Goal: Navigation & Orientation: Find specific page/section

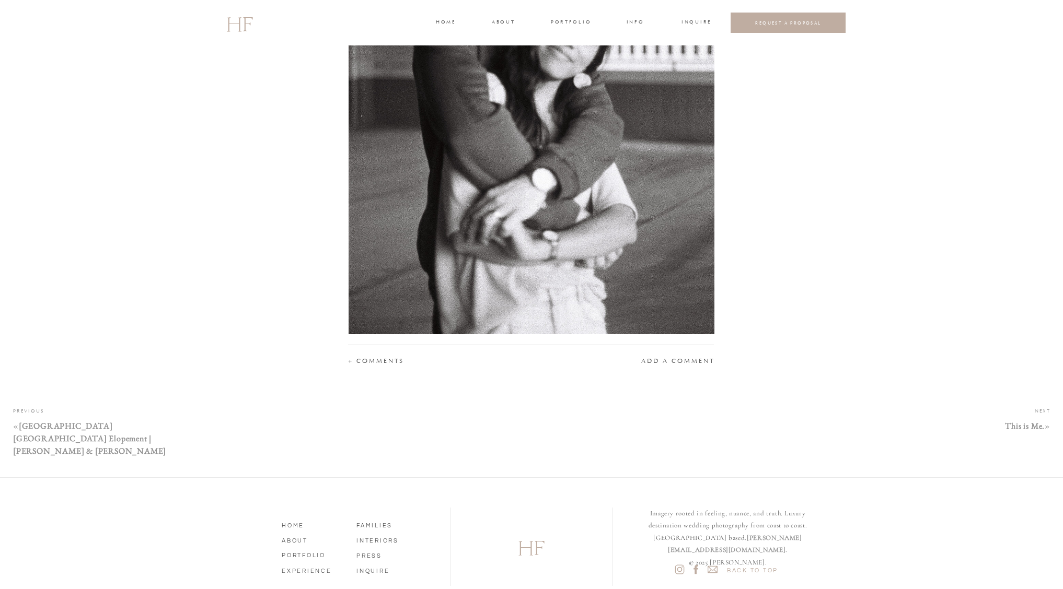
scroll to position [7108, 0]
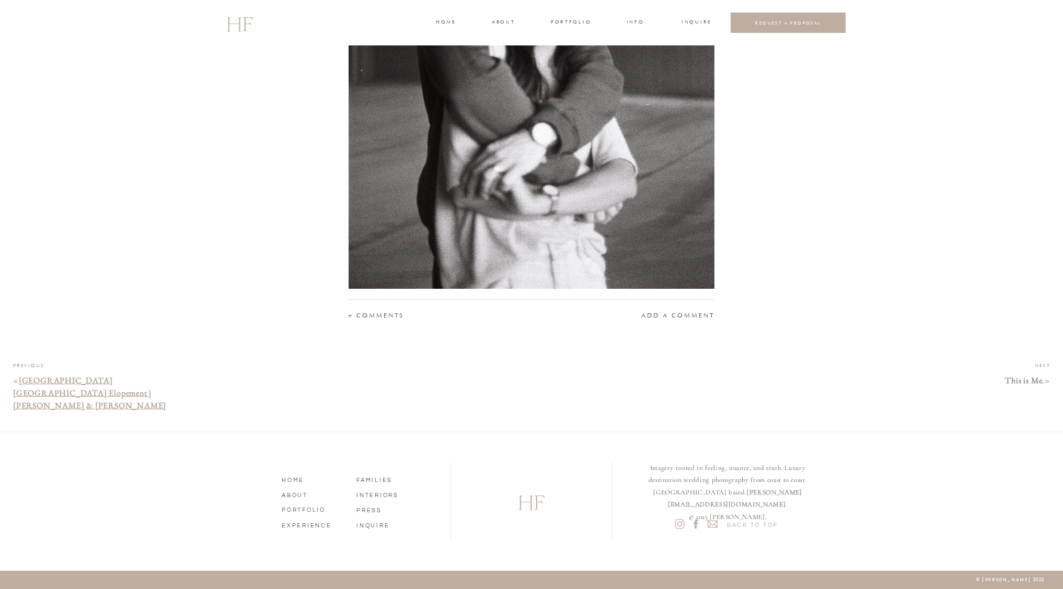
click at [73, 383] on link "[GEOGRAPHIC_DATA] [GEOGRAPHIC_DATA] Elopement | [PERSON_NAME] & [PERSON_NAME]" at bounding box center [89, 393] width 153 height 36
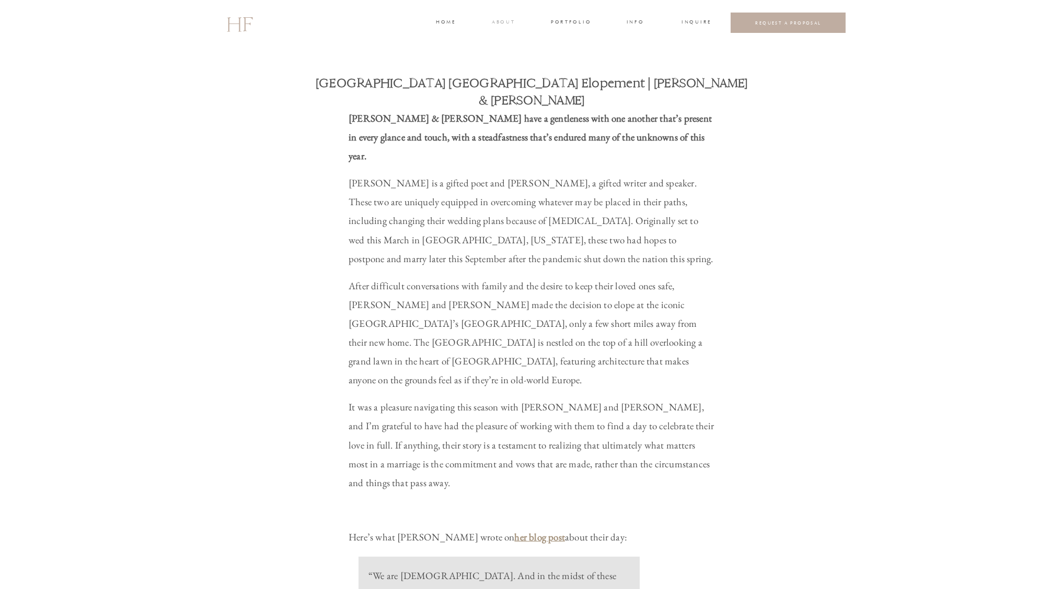
click at [502, 24] on h3 "about" at bounding box center [503, 22] width 22 height 9
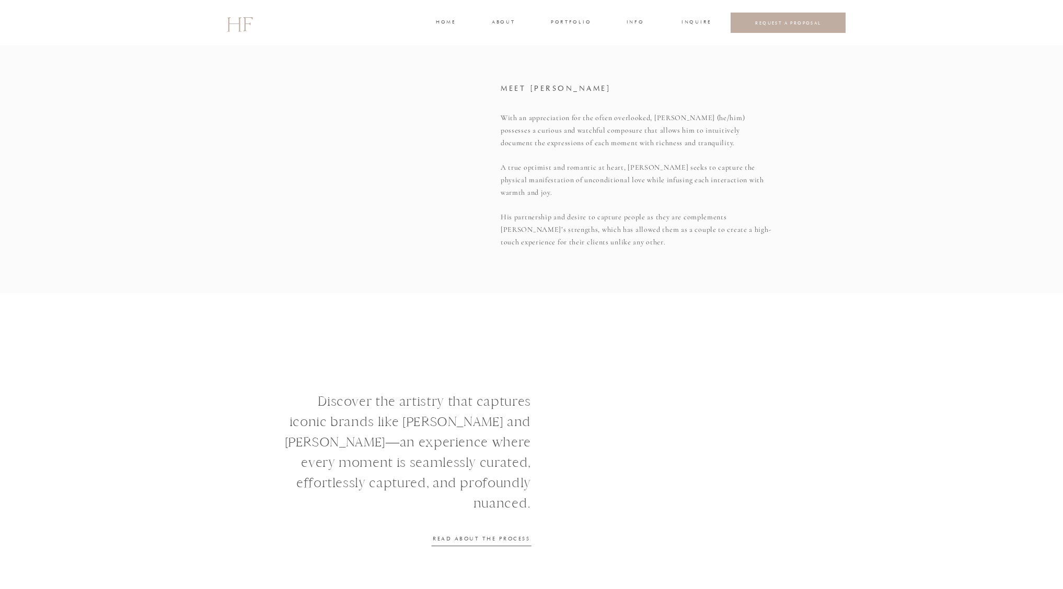
scroll to position [1192, 0]
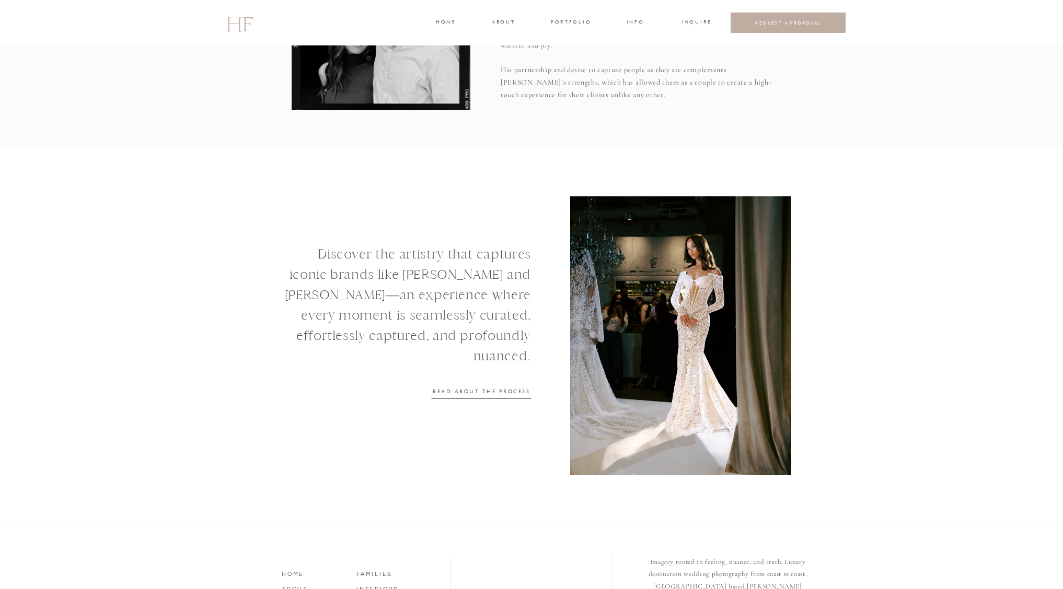
click at [474, 389] on nav "READ ABOUT THE PROCESS" at bounding box center [481, 391] width 99 height 7
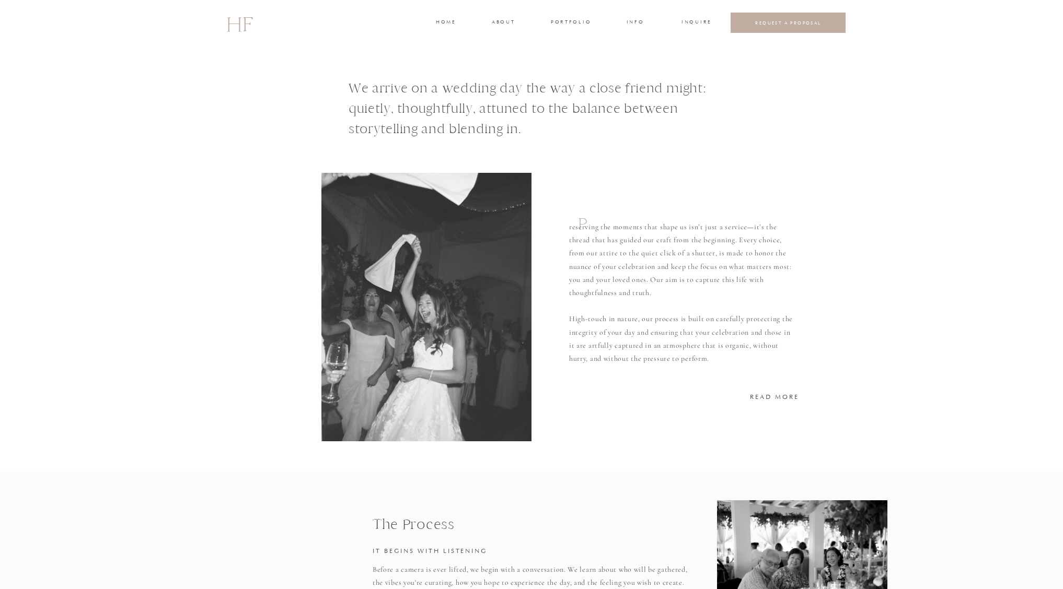
click at [562, 24] on h3 "portfolio" at bounding box center [570, 22] width 39 height 9
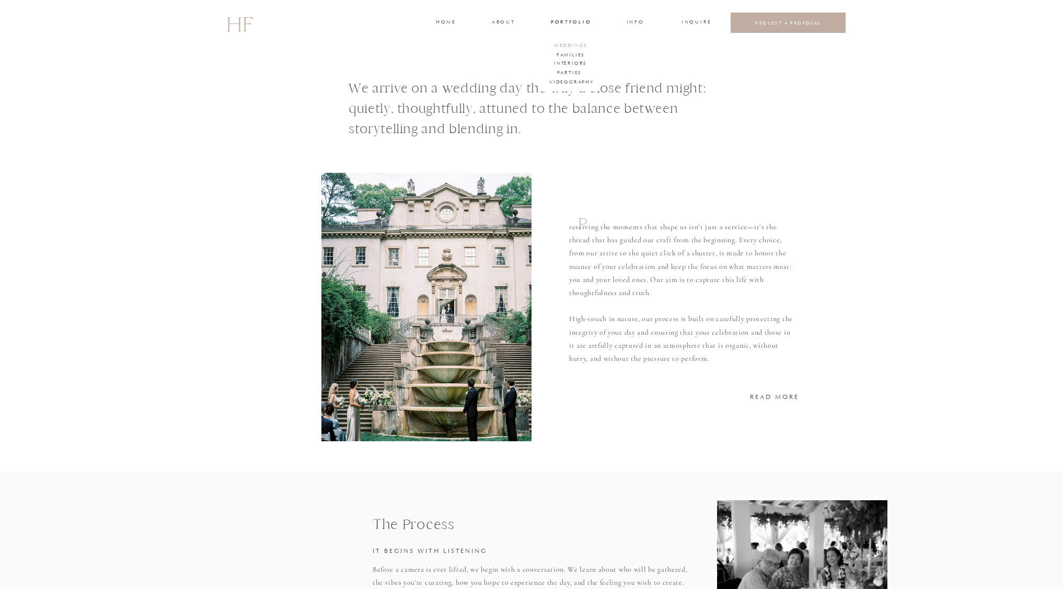
click at [574, 47] on h3 "WEDDINGS" at bounding box center [570, 46] width 37 height 9
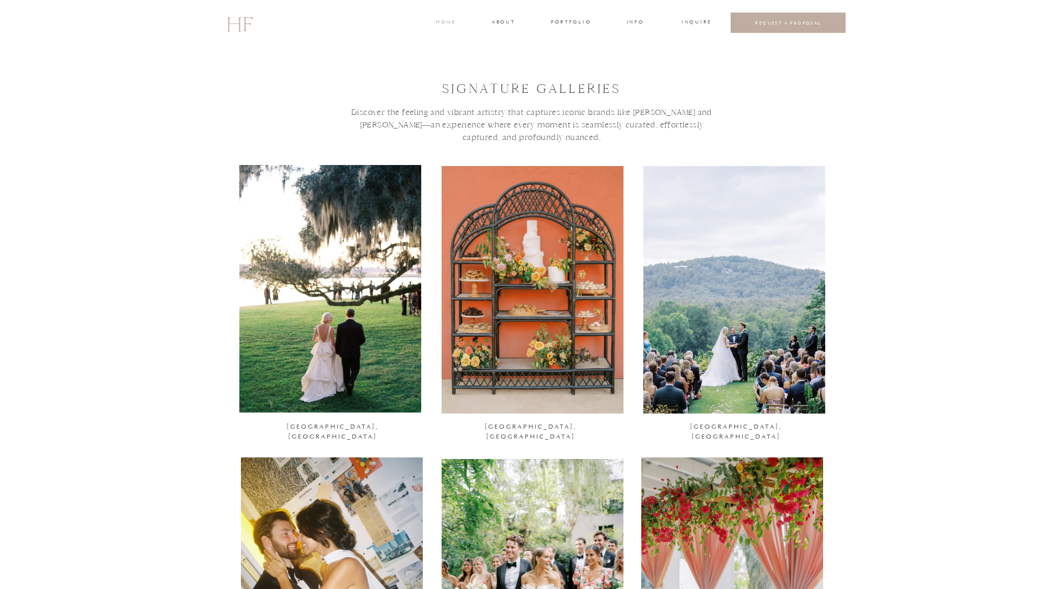
click at [446, 19] on h3 "home" at bounding box center [445, 22] width 19 height 9
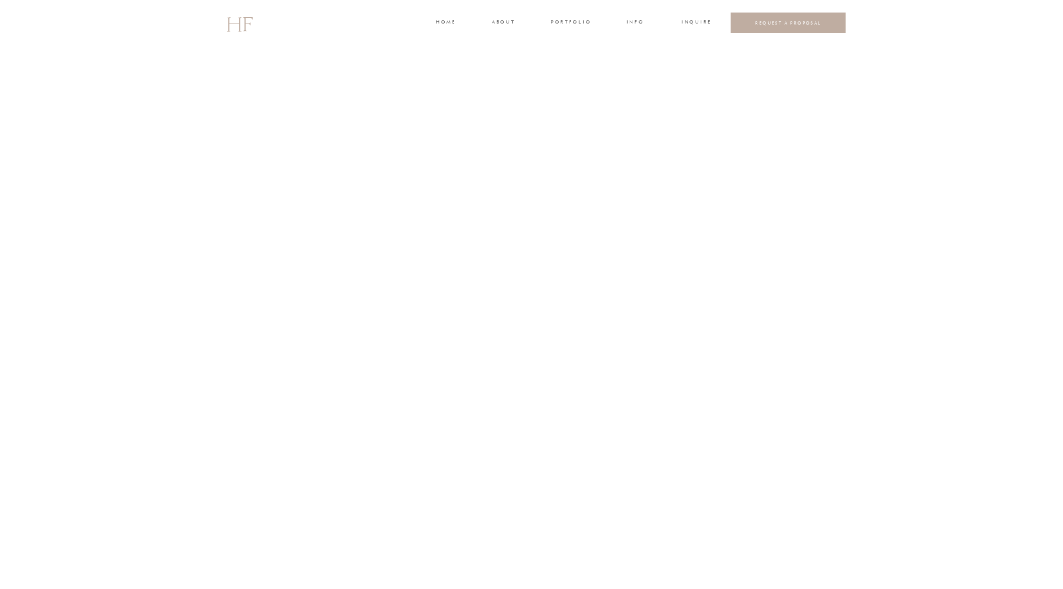
scroll to position [671, 0]
